Goal: Check status: Check status

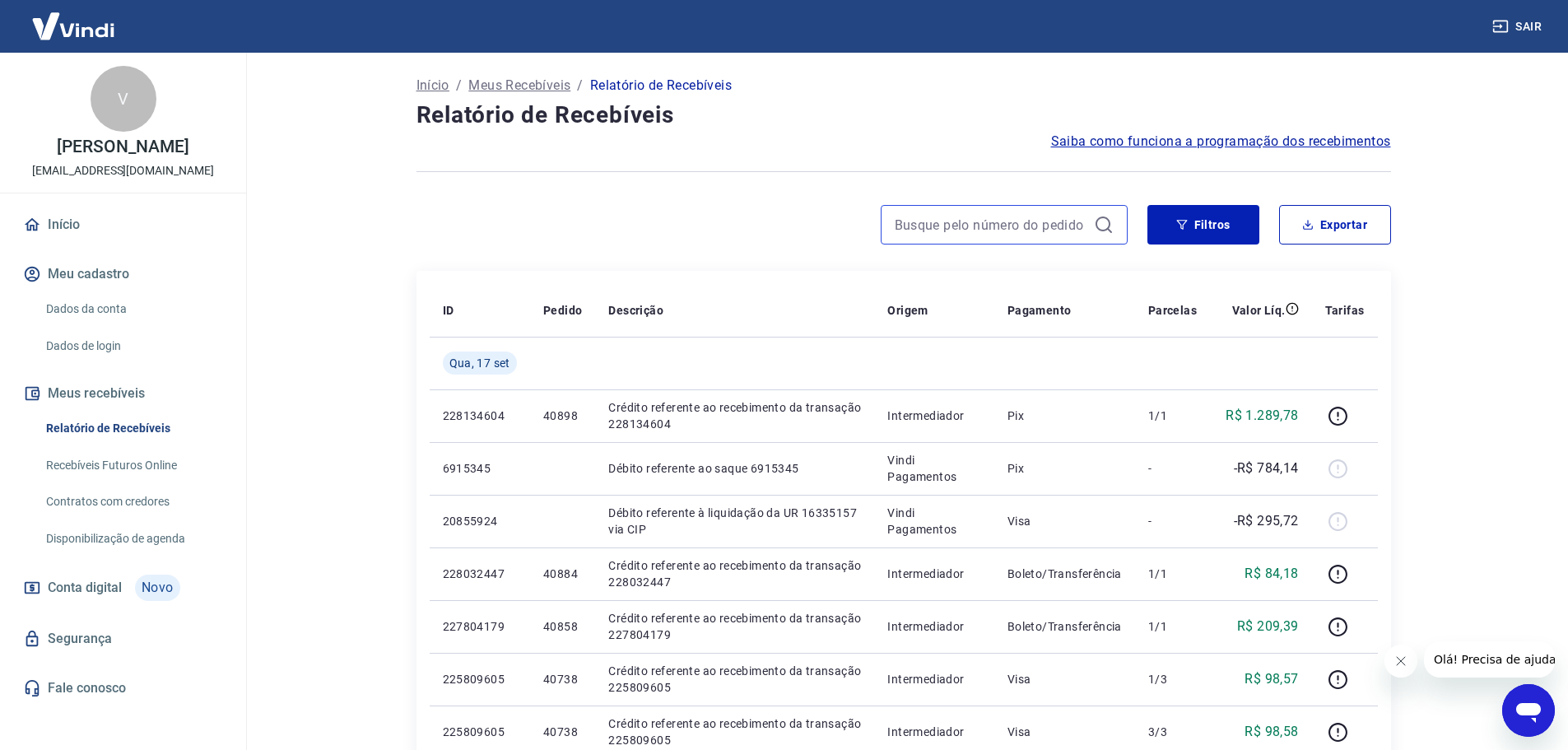
click at [959, 220] on input at bounding box center [991, 224] width 193 height 25
drag, startPoint x: 905, startPoint y: 218, endPoint x: 850, endPoint y: 214, distance: 55.1
click at [850, 214] on div at bounding box center [772, 225] width 711 height 39
drag, startPoint x: 900, startPoint y: 223, endPoint x: 861, endPoint y: 219, distance: 39.2
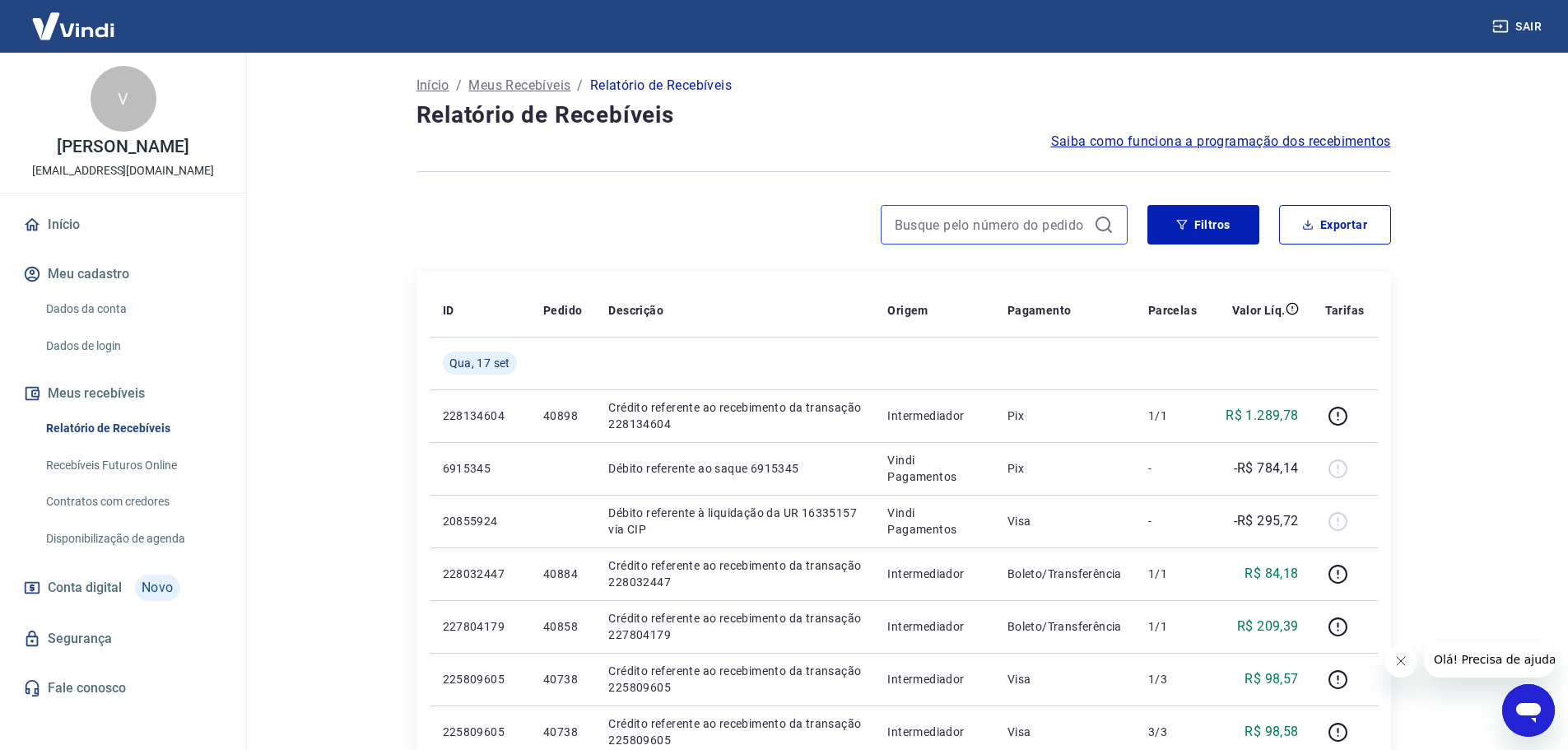
click at [861, 219] on div at bounding box center [772, 225] width 711 height 39
click at [852, 159] on div at bounding box center [904, 171] width 975 height 40
click at [1025, 221] on input at bounding box center [991, 224] width 193 height 25
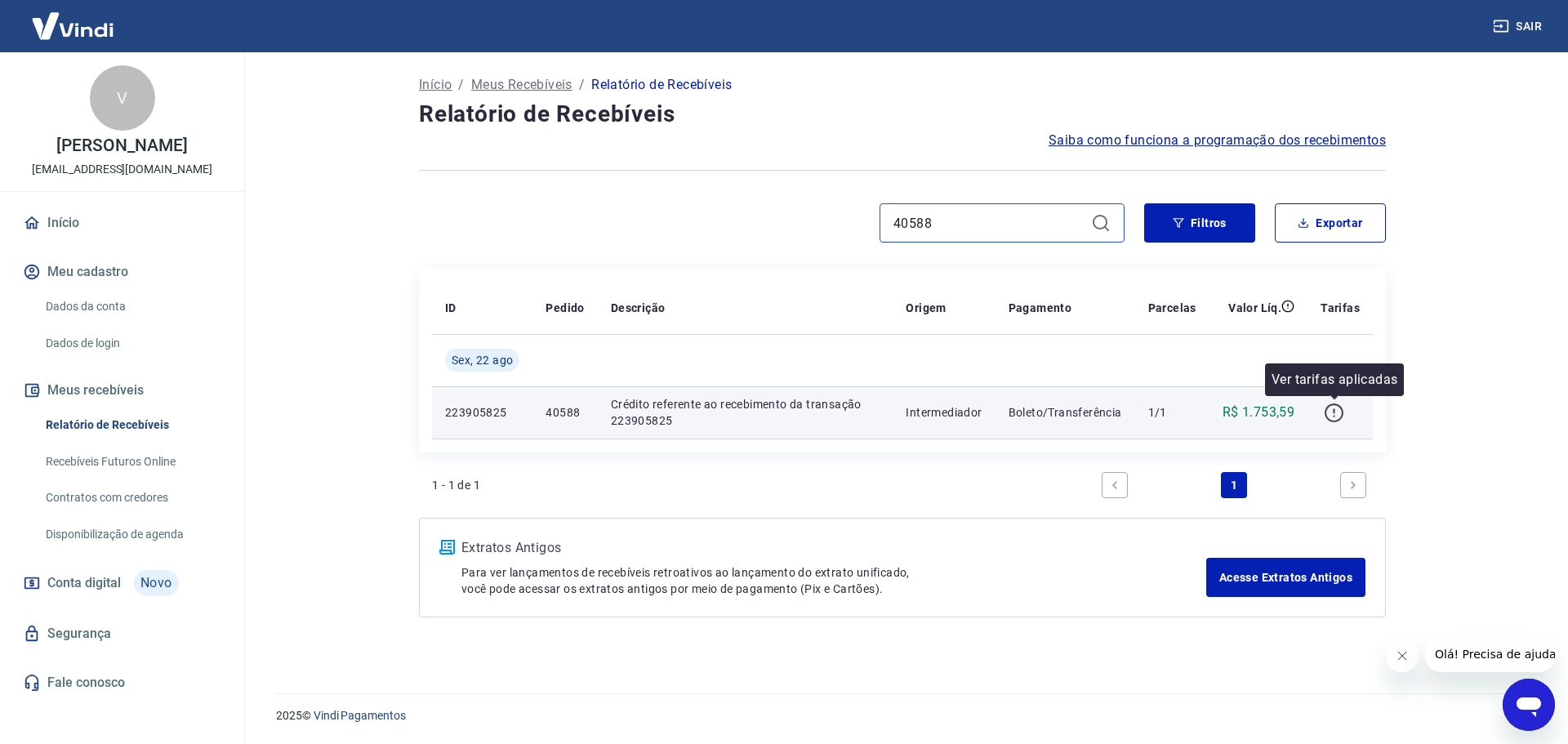
type input "40588"
click at [1337, 409] on icon "button" at bounding box center [1333, 412] width 20 height 20
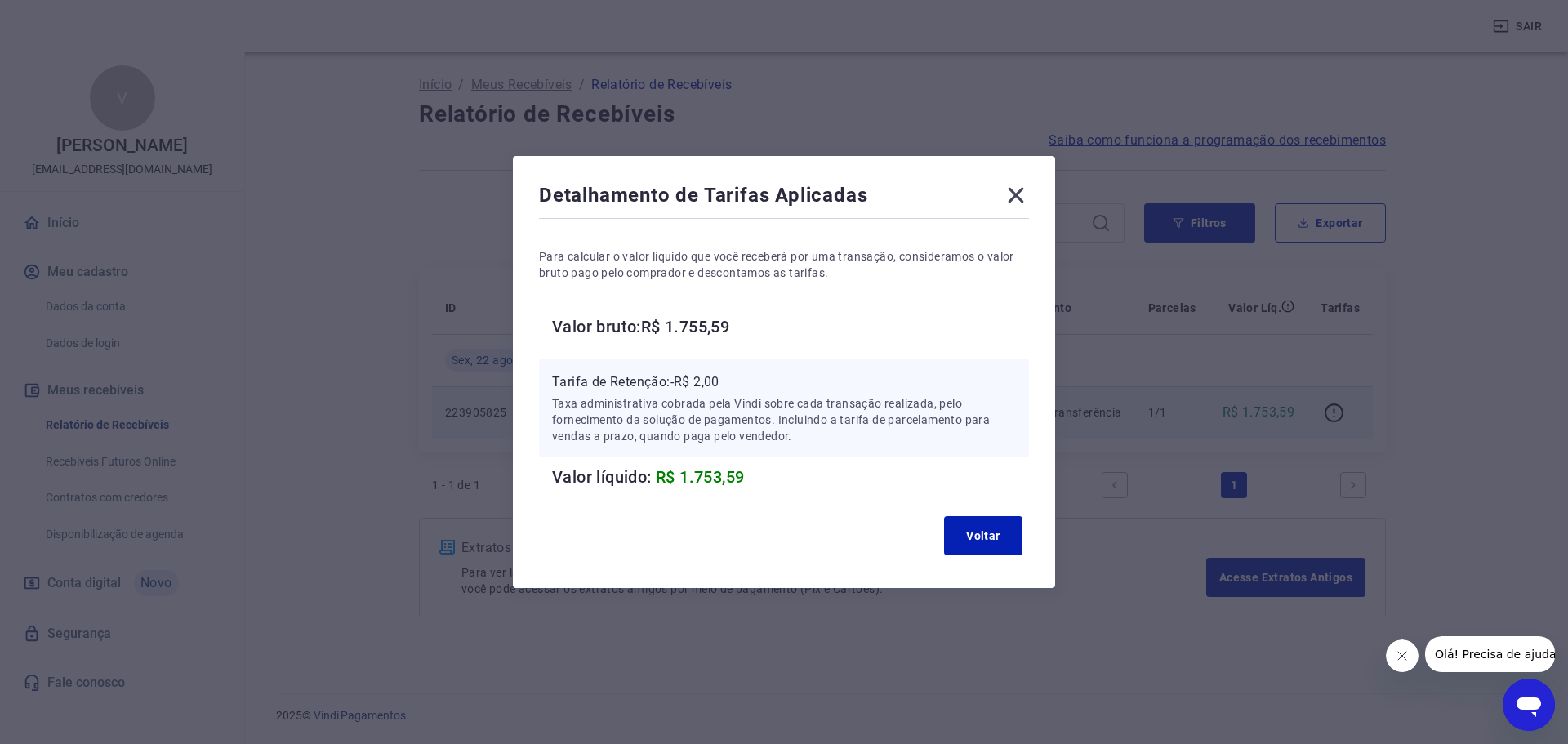
click at [1020, 196] on icon at bounding box center [1015, 195] width 26 height 26
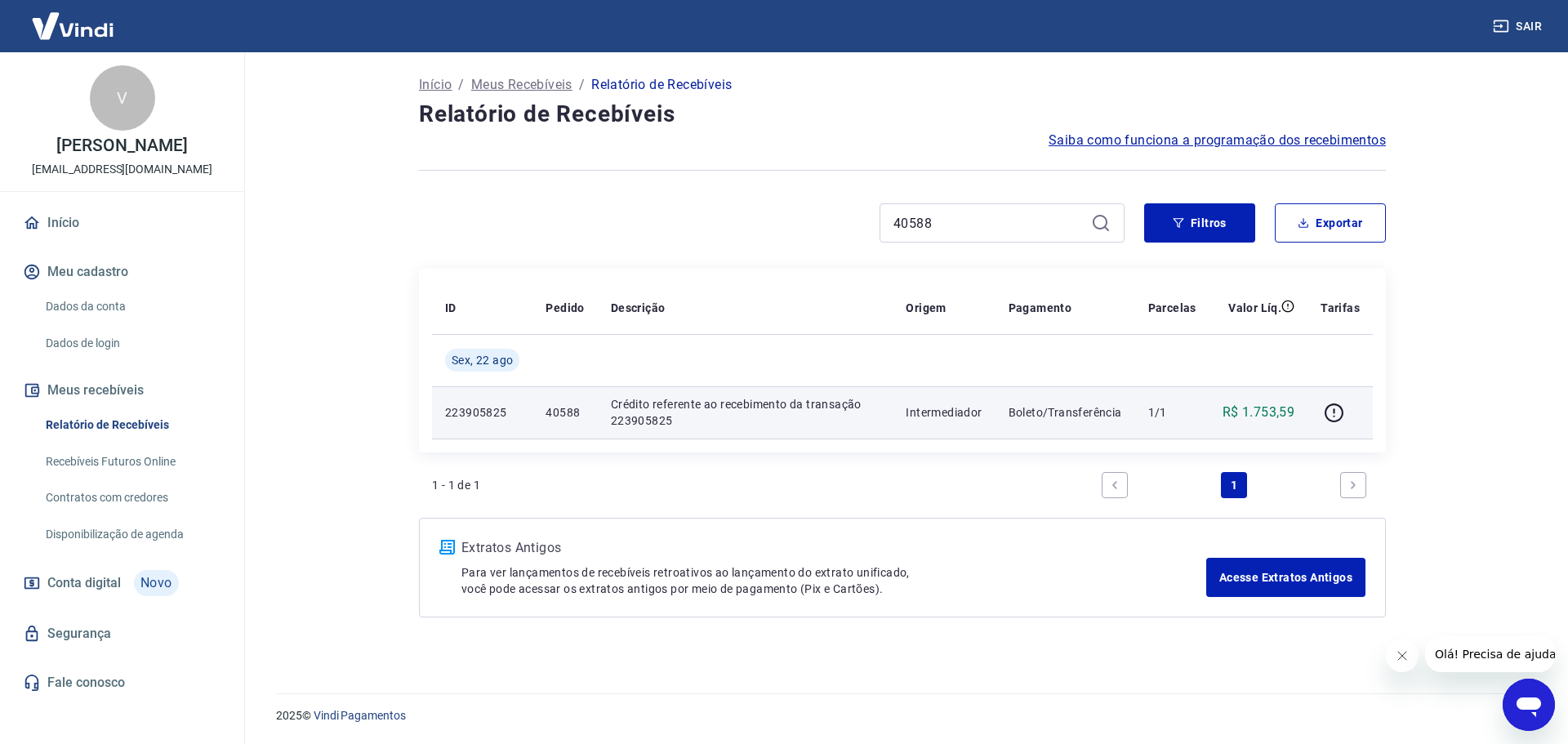
click at [1095, 406] on p "Boleto/Transferência" at bounding box center [1065, 412] width 113 height 17
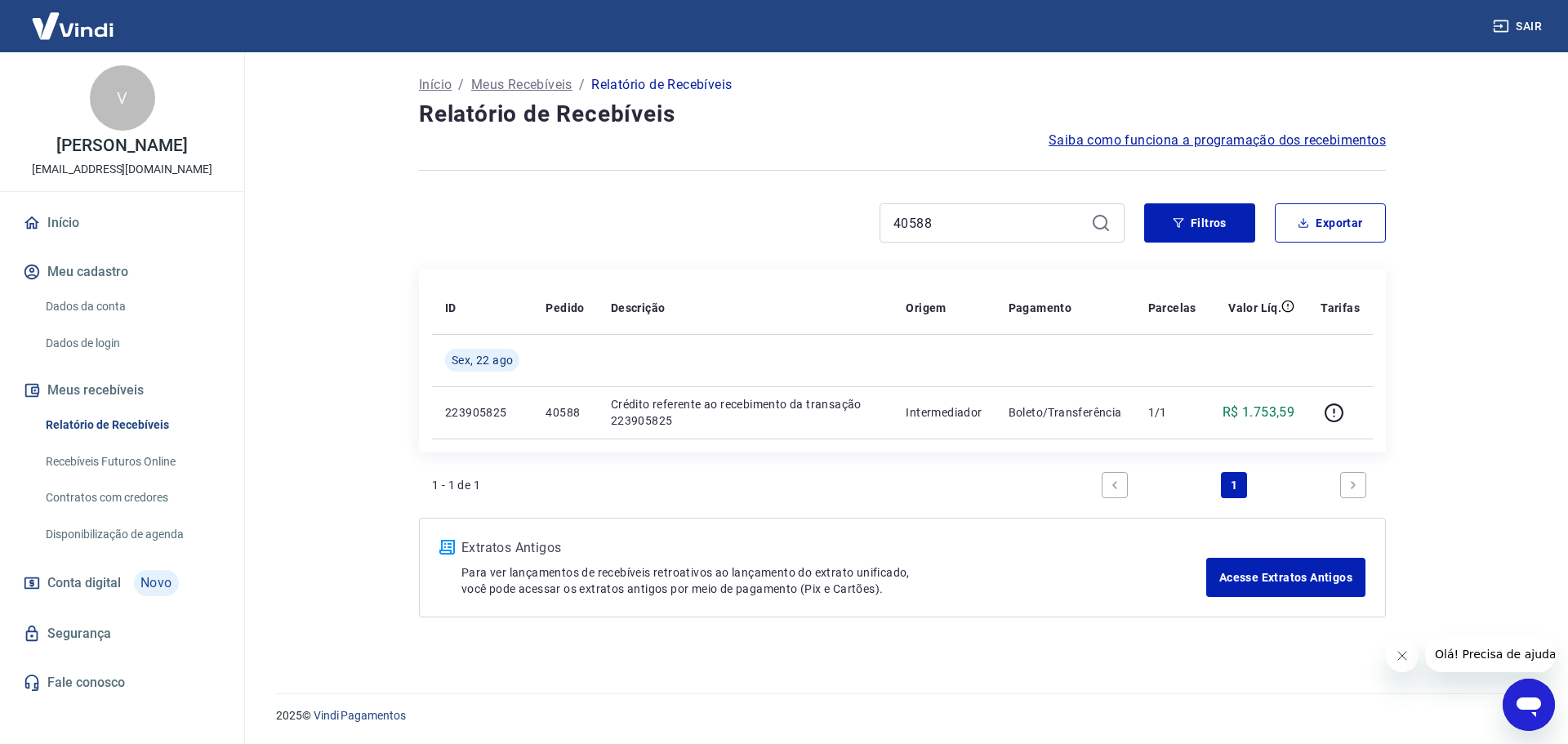
click at [1442, 254] on main "Início / Meus Recebíveis / Relatório de Recebíveis Relatório de Recebíveis Saib…" at bounding box center [902, 399] width 1331 height 692
